Goal: Task Accomplishment & Management: Use online tool/utility

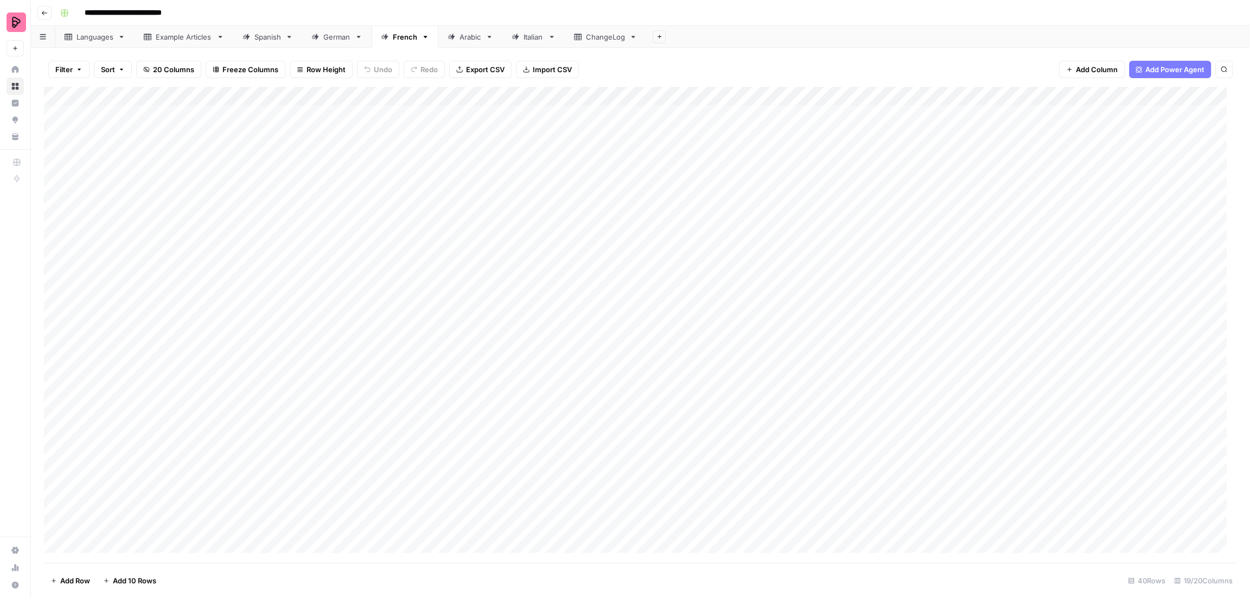
scroll to position [307, 0]
click at [174, 540] on div "Add Column" at bounding box center [640, 325] width 1193 height 476
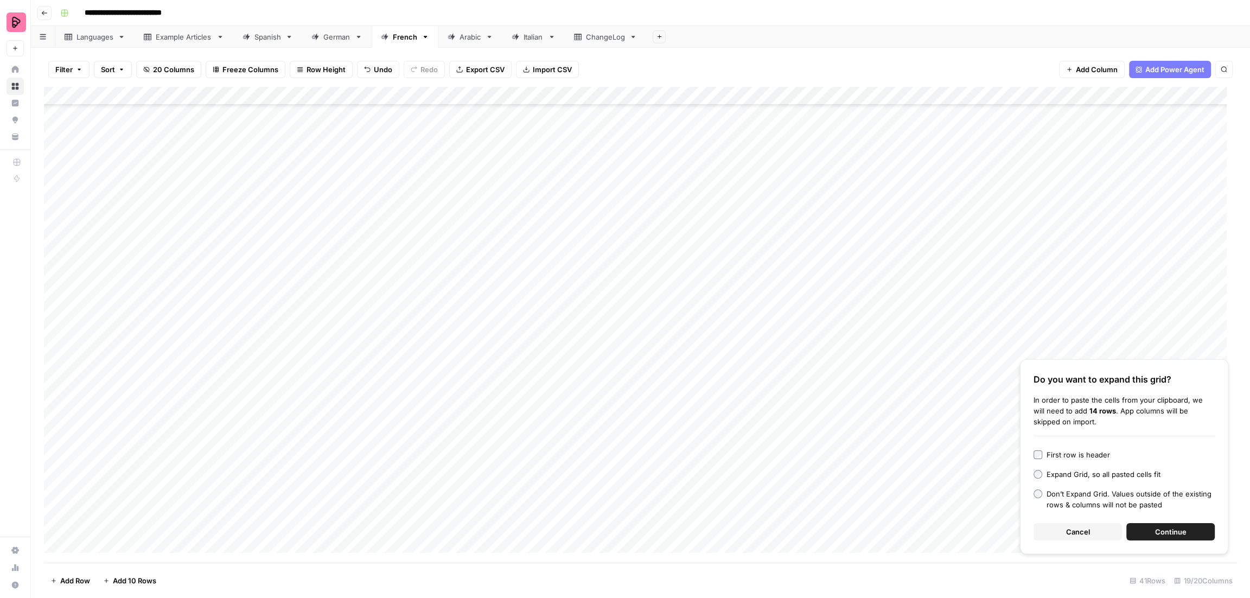
click at [1185, 533] on span "Continue" at bounding box center [1170, 531] width 31 height 11
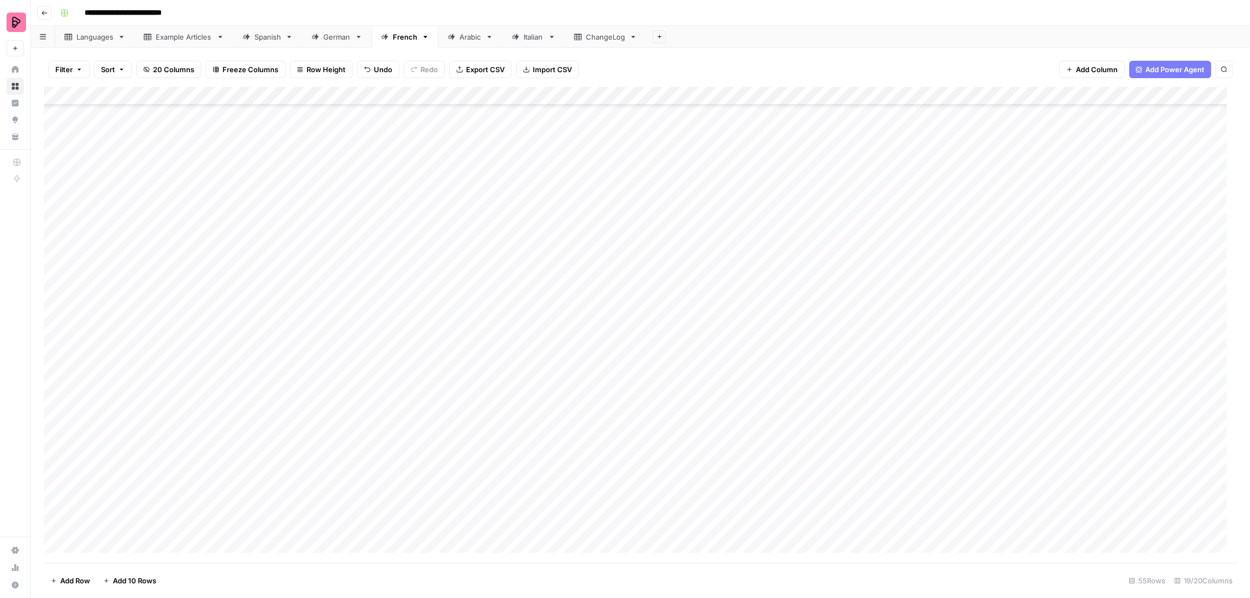
click at [563, 267] on div "Add Column" at bounding box center [640, 325] width 1193 height 476
click at [572, 288] on div "Add Column" at bounding box center [640, 325] width 1193 height 476
click at [574, 306] on div "Add Column" at bounding box center [640, 325] width 1193 height 476
click at [574, 325] on div "Add Column" at bounding box center [640, 325] width 1193 height 476
click at [573, 337] on div "Add Column" at bounding box center [640, 325] width 1193 height 476
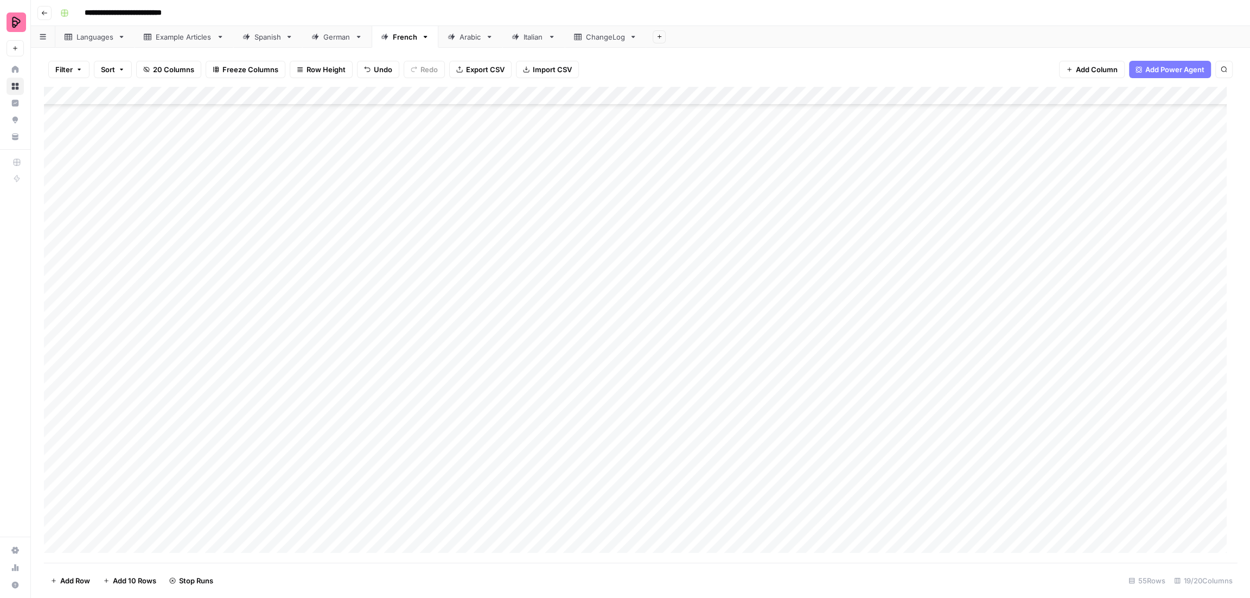
click at [570, 358] on div "Add Column" at bounding box center [640, 325] width 1193 height 476
click at [569, 379] on div "Add Column" at bounding box center [640, 325] width 1193 height 476
click at [570, 397] on div "Add Column" at bounding box center [640, 325] width 1193 height 476
click at [570, 422] on div "Add Column" at bounding box center [640, 325] width 1193 height 476
click at [570, 436] on div "Add Column" at bounding box center [640, 325] width 1193 height 476
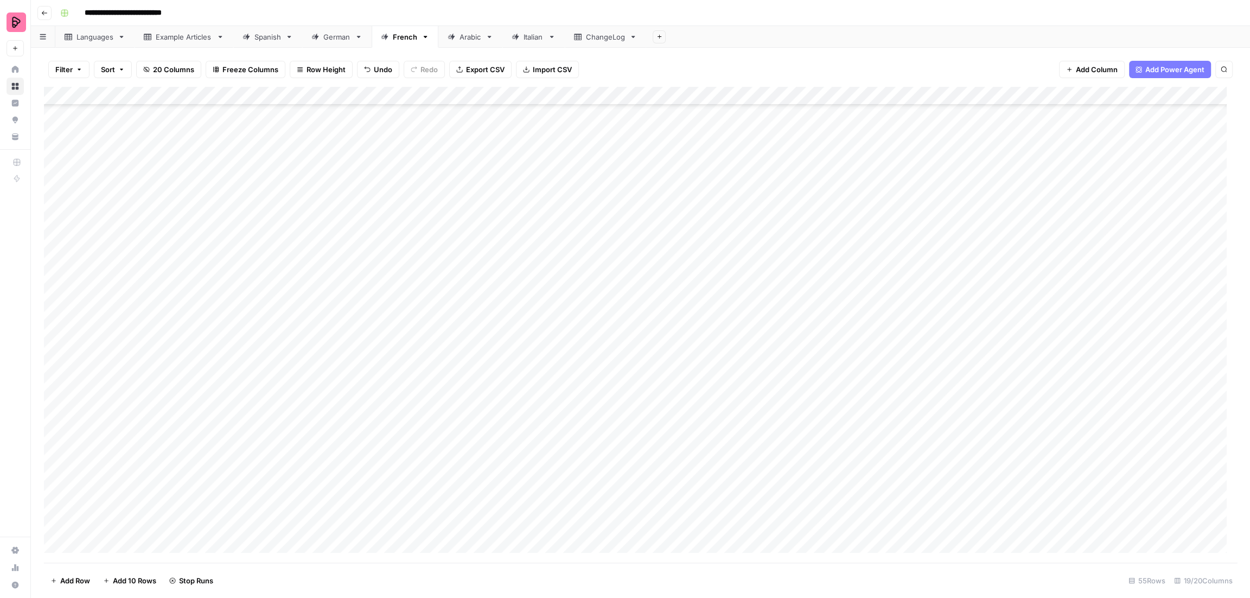
click at [563, 453] on div "Add Column" at bounding box center [640, 325] width 1193 height 476
click at [566, 471] on div "Add Column" at bounding box center [640, 325] width 1193 height 476
click at [565, 495] on div "Add Column" at bounding box center [640, 325] width 1193 height 476
click at [565, 514] on div "Add Column" at bounding box center [640, 325] width 1193 height 476
click at [565, 526] on div "Add Column" at bounding box center [640, 325] width 1193 height 476
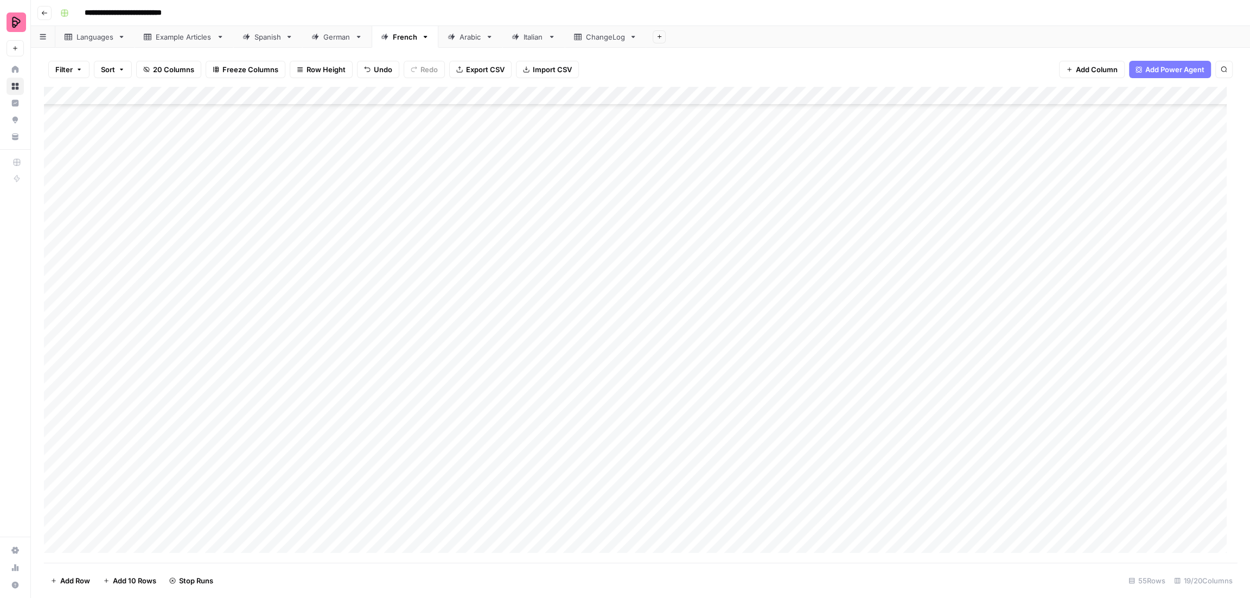
click at [572, 452] on div "Add Column" at bounding box center [640, 325] width 1193 height 476
click at [572, 504] on div "Add Column" at bounding box center [640, 325] width 1193 height 476
click at [576, 325] on div "Add Column" at bounding box center [640, 325] width 1193 height 476
click at [575, 302] on div "Add Column" at bounding box center [640, 325] width 1193 height 476
click at [272, 37] on div "Spanish" at bounding box center [267, 36] width 27 height 11
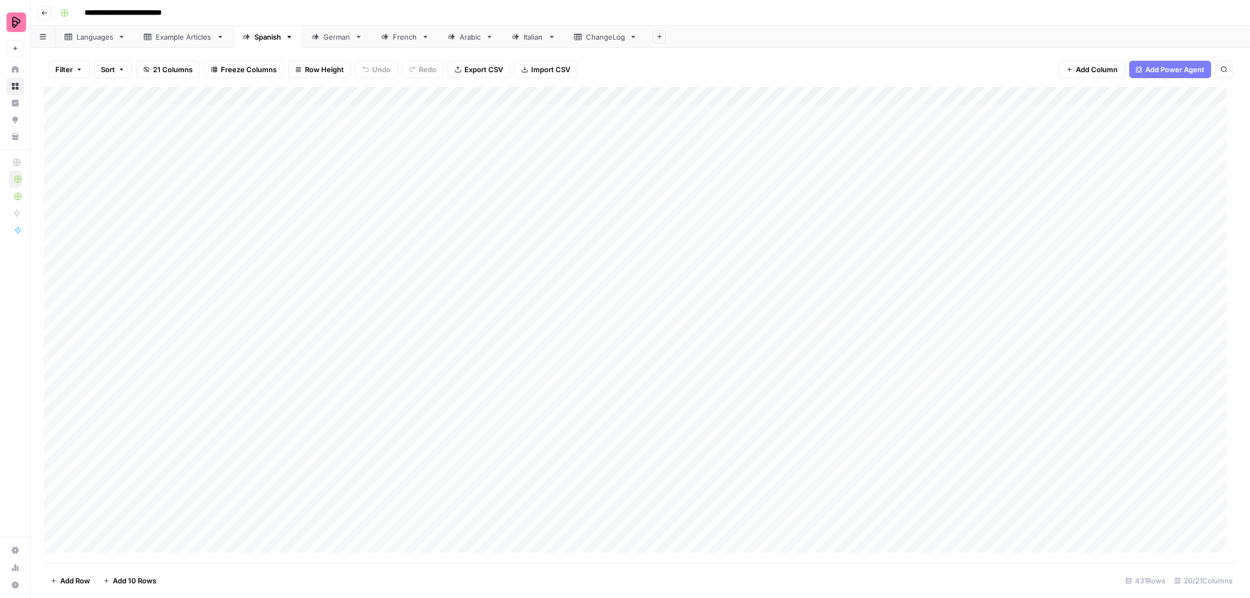
click at [659, 97] on div "Add Column" at bounding box center [640, 325] width 1193 height 476
click at [618, 203] on span "Edit Workflow" at bounding box center [646, 202] width 95 height 11
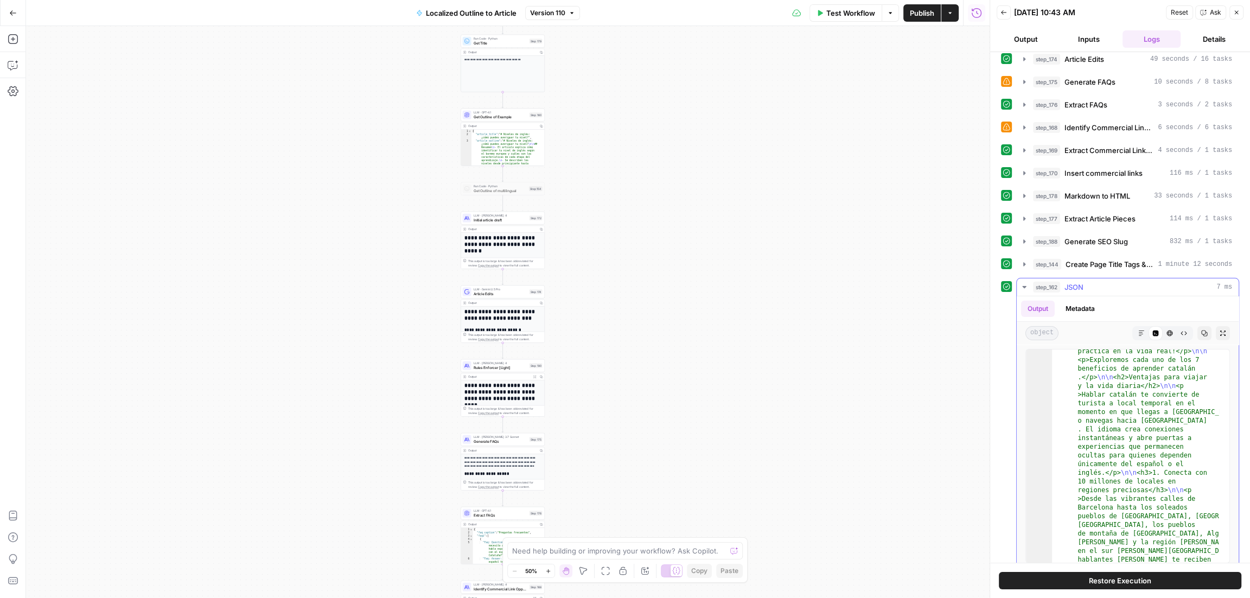
scroll to position [156, 0]
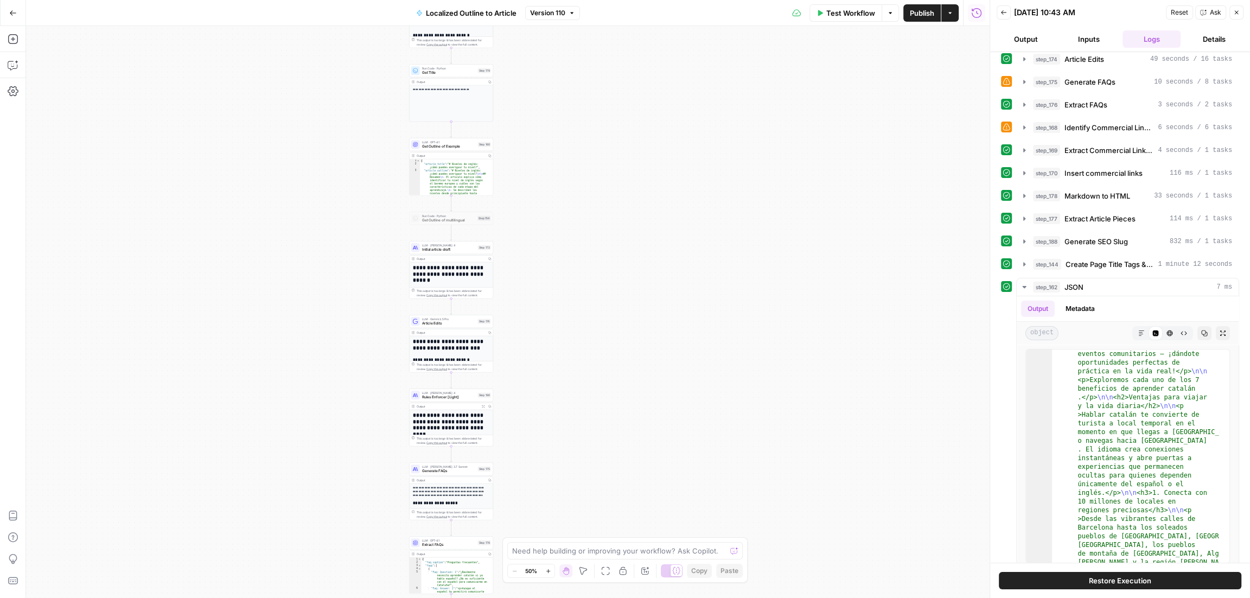
drag, startPoint x: 783, startPoint y: 399, endPoint x: 731, endPoint y: 427, distance: 58.8
click at [731, 427] on div "true false Workflow Set Inputs Inputs Condition Condition Step 183 Output Copy …" at bounding box center [507, 312] width 963 height 572
click at [1024, 283] on icon "button" at bounding box center [1024, 287] width 9 height 9
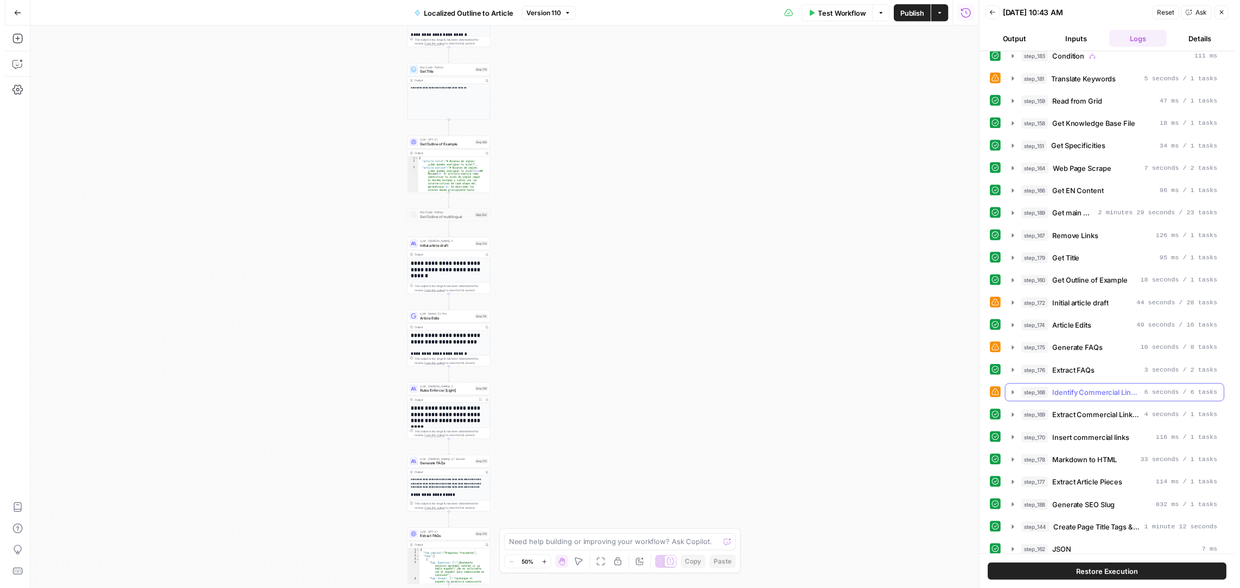
scroll to position [0, 0]
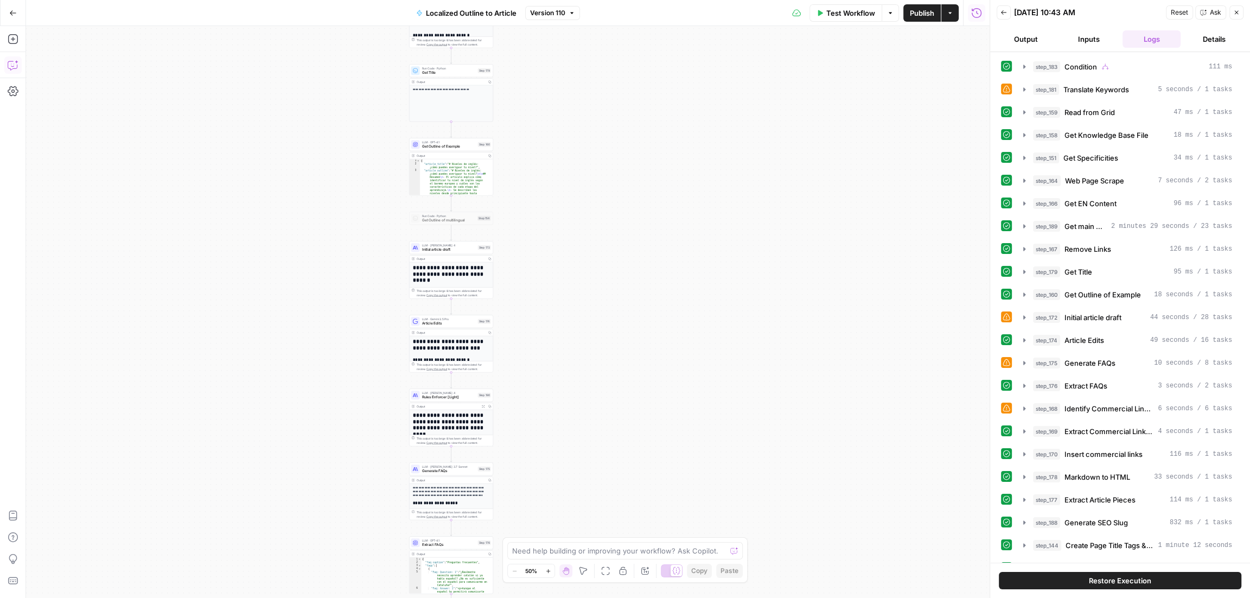
click at [10, 65] on icon "button" at bounding box center [13, 65] width 11 height 11
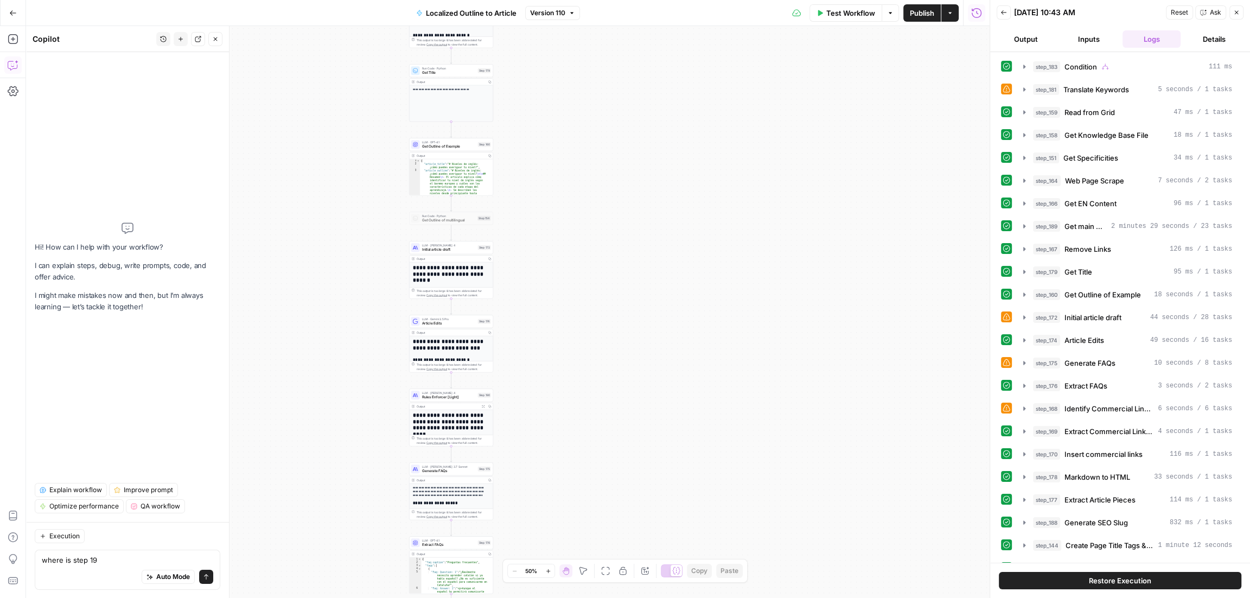
type textarea "where is step 190"
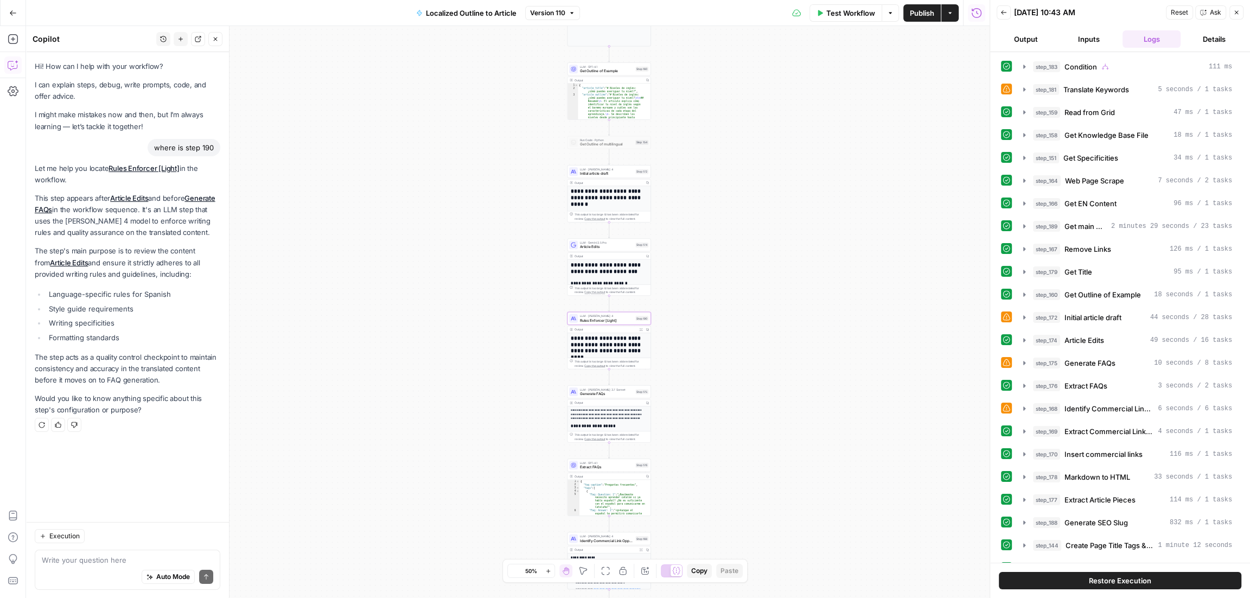
click at [146, 171] on link "Rules Enforcer [Light]" at bounding box center [143, 168] width 71 height 9
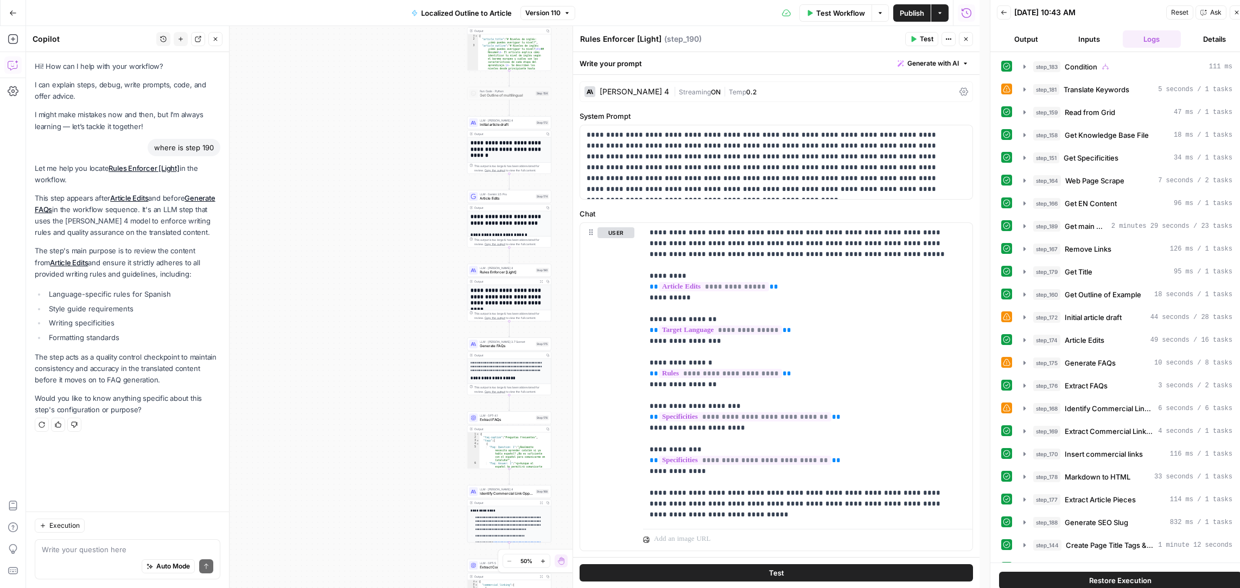
drag, startPoint x: 424, startPoint y: 215, endPoint x: 317, endPoint y: 175, distance: 114.2
click at [309, 173] on div "true false Workflow Set Inputs Inputs Condition Condition Step 183 Output Copy …" at bounding box center [502, 307] width 953 height 562
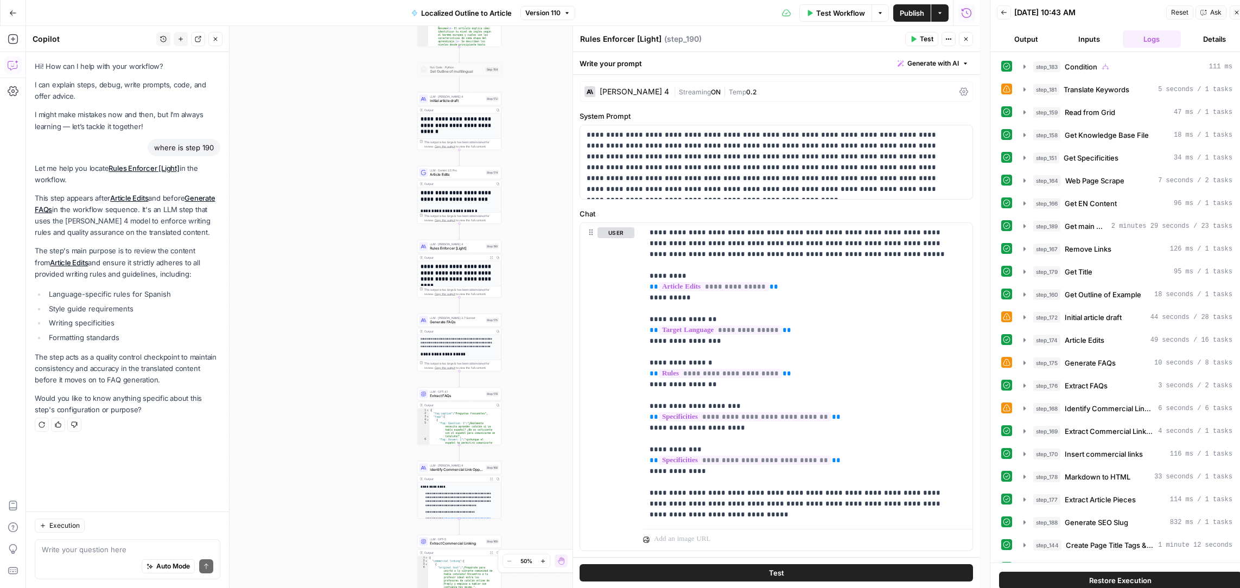
drag, startPoint x: 448, startPoint y: 277, endPoint x: 398, endPoint y: 254, distance: 54.6
click at [398, 254] on div "true false Workflow Set Inputs Inputs Condition Condition Step 183 Output Copy …" at bounding box center [502, 307] width 953 height 562
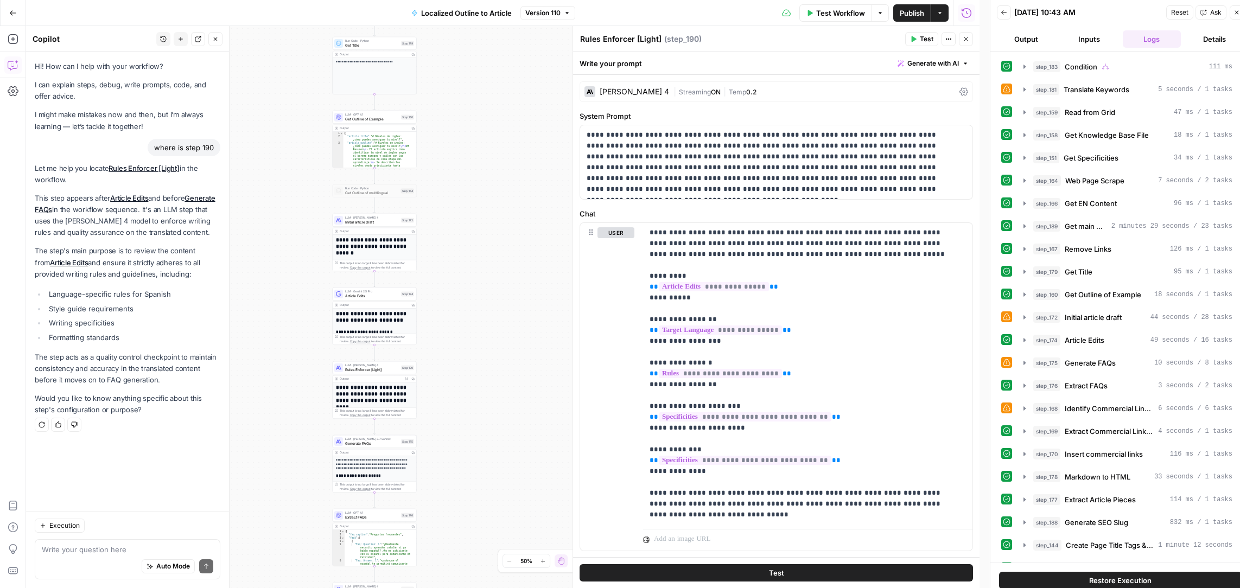
drag, startPoint x: 348, startPoint y: 222, endPoint x: 309, endPoint y: 357, distance: 140.2
click at [309, 357] on div "true false Workflow Set Inputs Inputs Condition Condition Step 183 Output Copy …" at bounding box center [502, 307] width 953 height 562
drag, startPoint x: 665, startPoint y: 39, endPoint x: 576, endPoint y: 40, distance: 88.4
click at [576, 40] on div "**********" at bounding box center [775, 307] width 407 height 562
copy div "Rules Enforcer [Light] Rules Enforcer [Light] ("
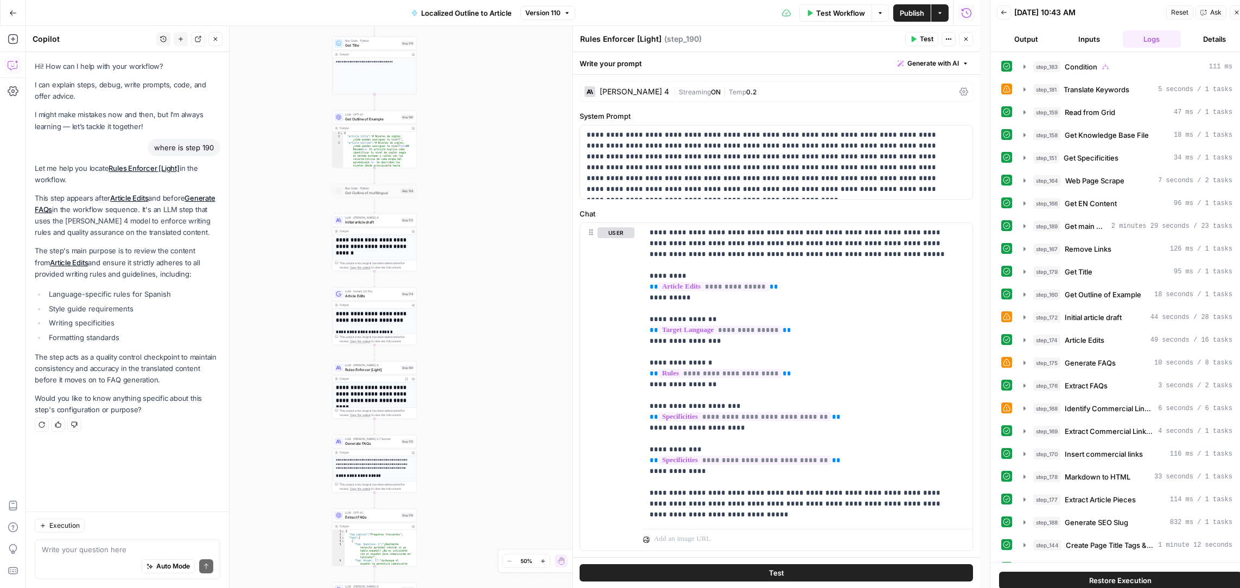
click at [659, 40] on textarea "Rules Enforcer [Light]" at bounding box center [620, 39] width 81 height 11
drag, startPoint x: 661, startPoint y: 38, endPoint x: 603, endPoint y: 40, distance: 57.5
click at [603, 40] on div "Rules Enforcer [Light] Rules Enforcer [Light]" at bounding box center [620, 39] width 87 height 13
click at [603, 40] on textarea "Rules Enforcer [Light]" at bounding box center [620, 39] width 81 height 11
click at [619, 40] on textarea "Rules Enforcer [Light]" at bounding box center [620, 39] width 81 height 11
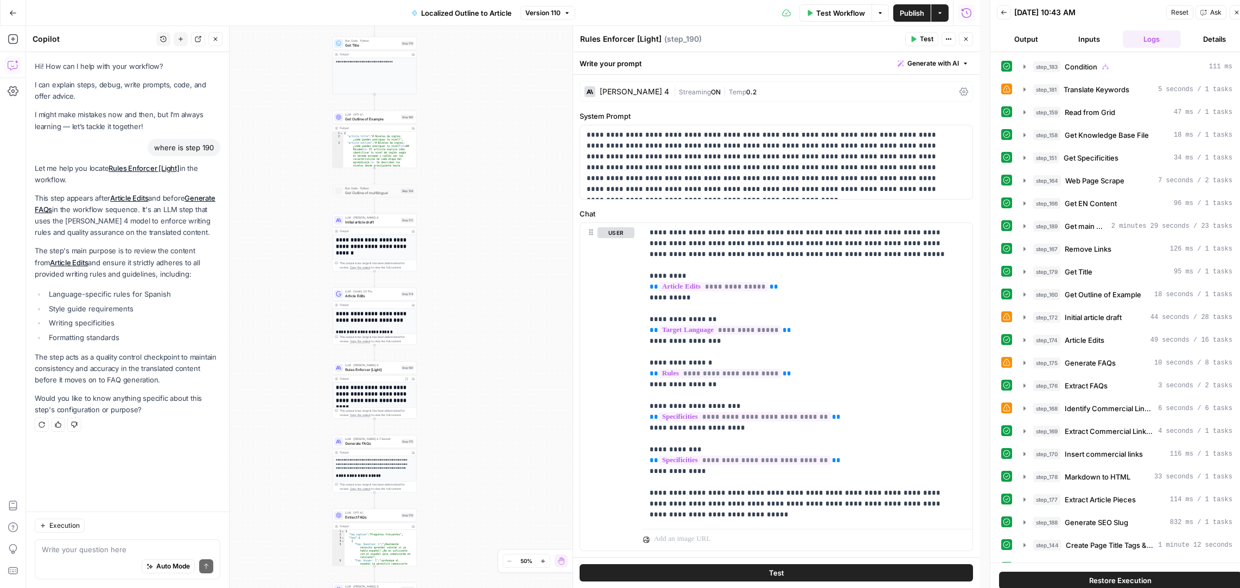
click at [1221, 40] on button "Details" at bounding box center [1214, 38] width 59 height 17
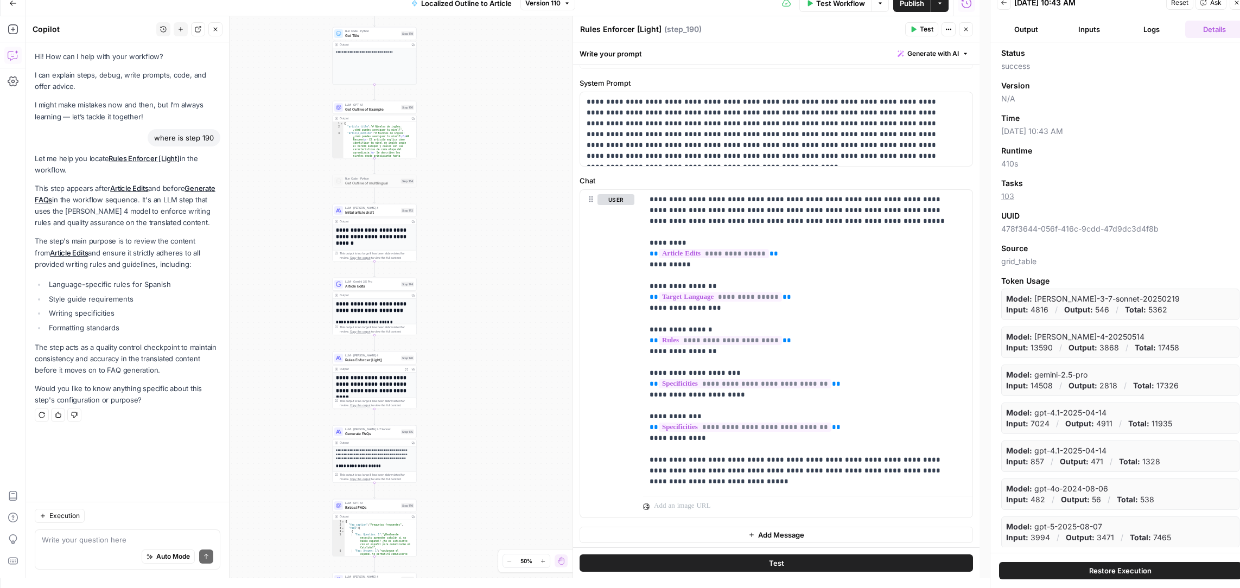
click at [1086, 29] on button "Inputs" at bounding box center [1088, 29] width 59 height 17
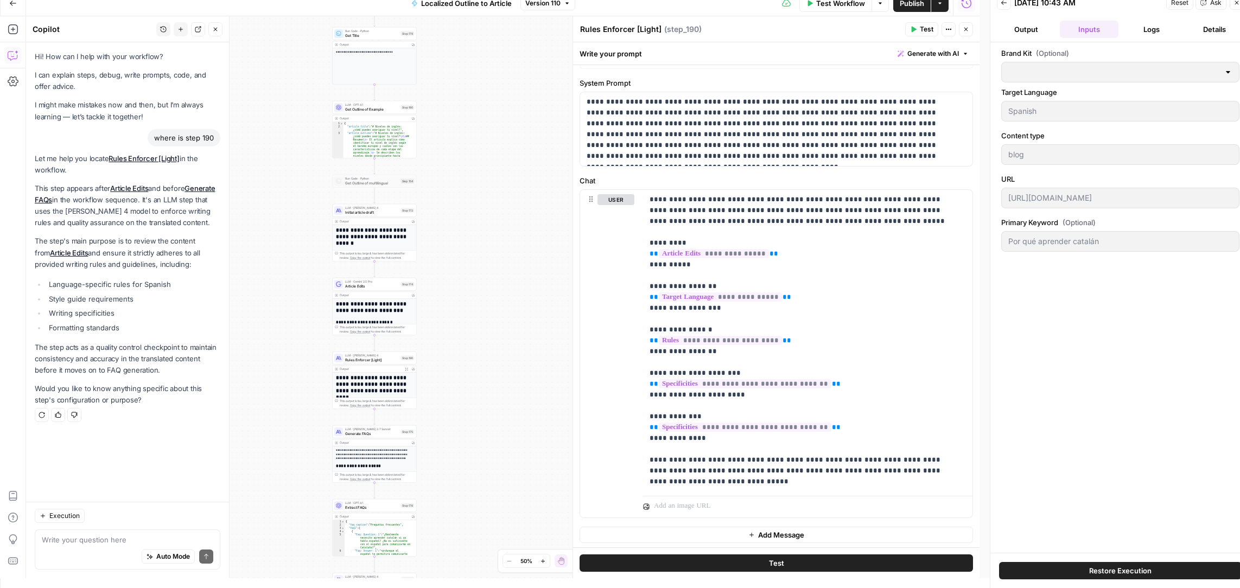
type input "Preply (ES)"
click at [1034, 31] on button "Output" at bounding box center [1026, 29] width 59 height 17
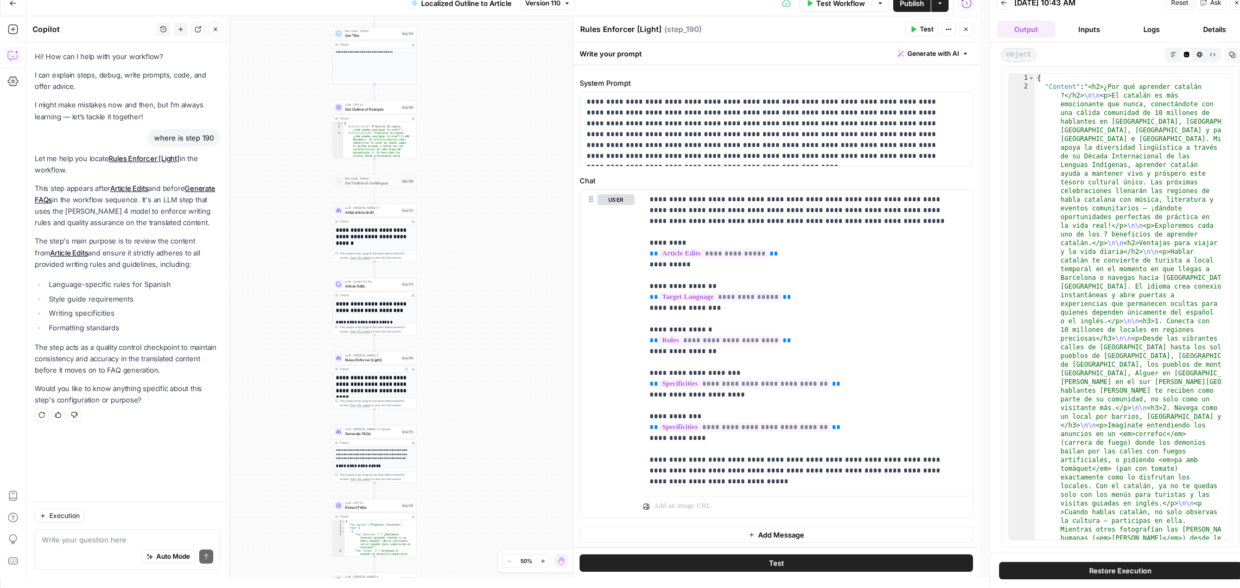
click at [1140, 29] on button "Logs" at bounding box center [1151, 29] width 59 height 17
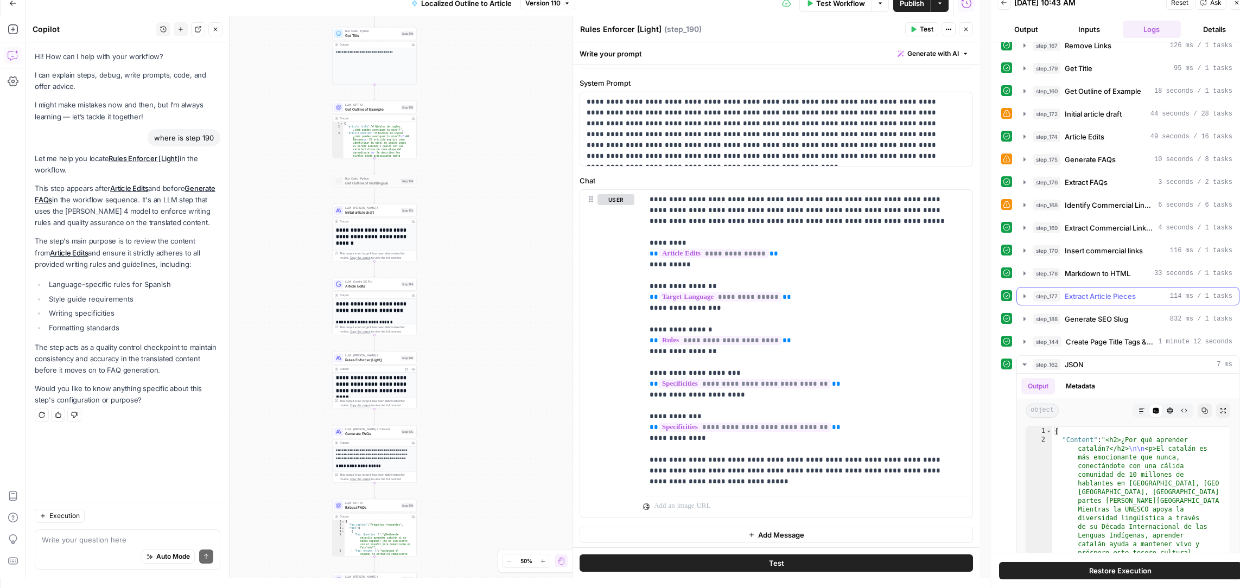
scroll to position [281, 0]
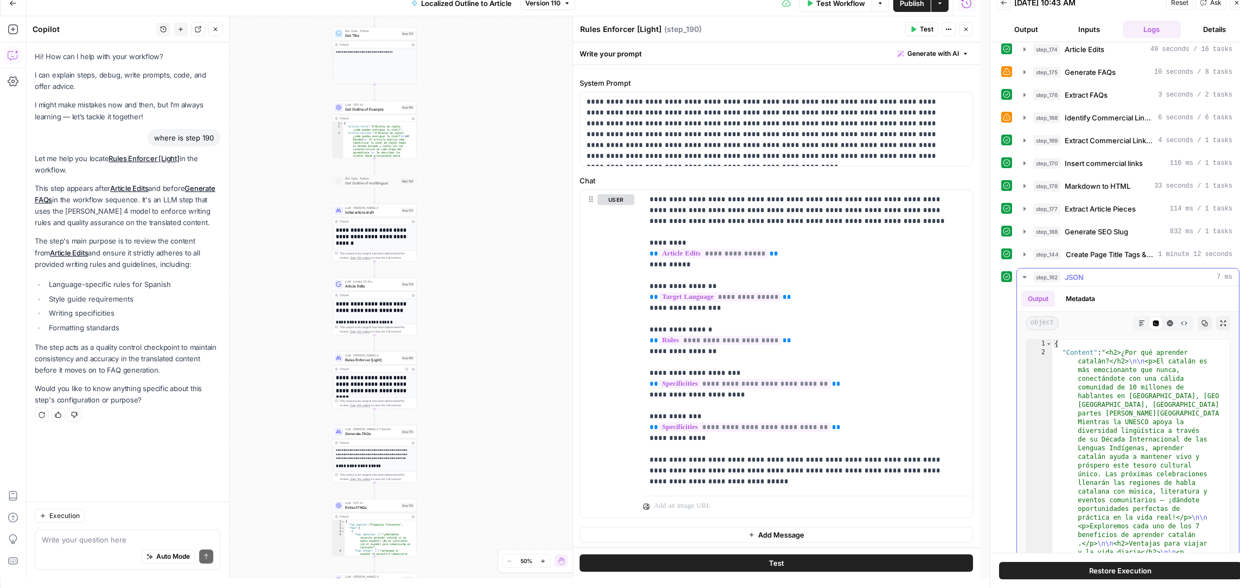
click at [1022, 269] on button "step_162 JSON 7 ms" at bounding box center [1128, 277] width 222 height 17
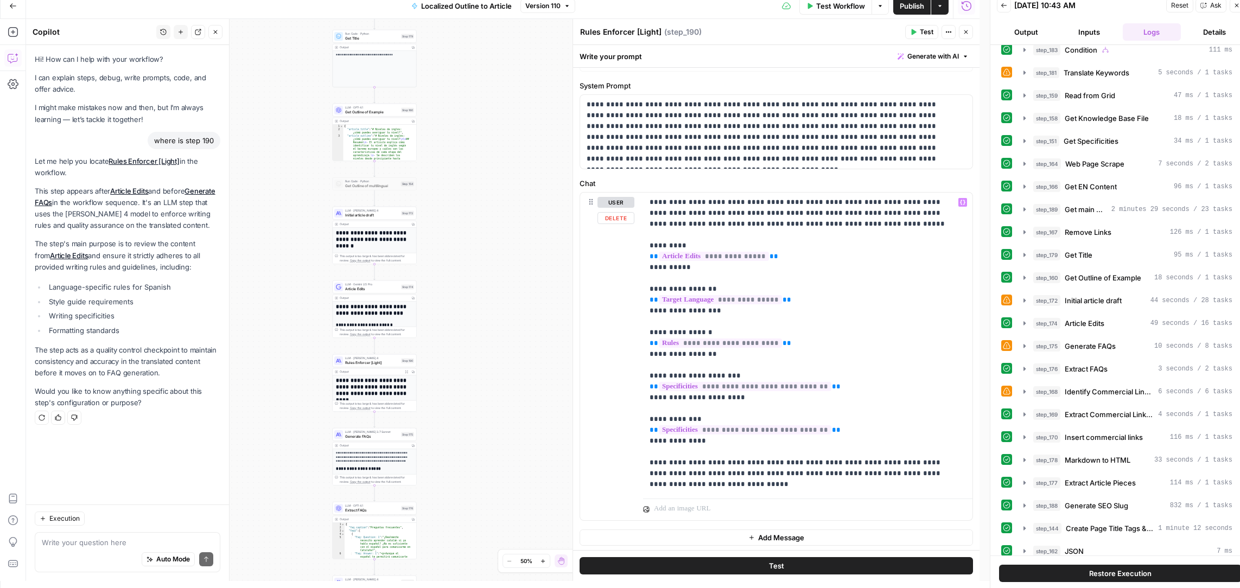
scroll to position [10, 0]
